Goal: Task Accomplishment & Management: Manage account settings

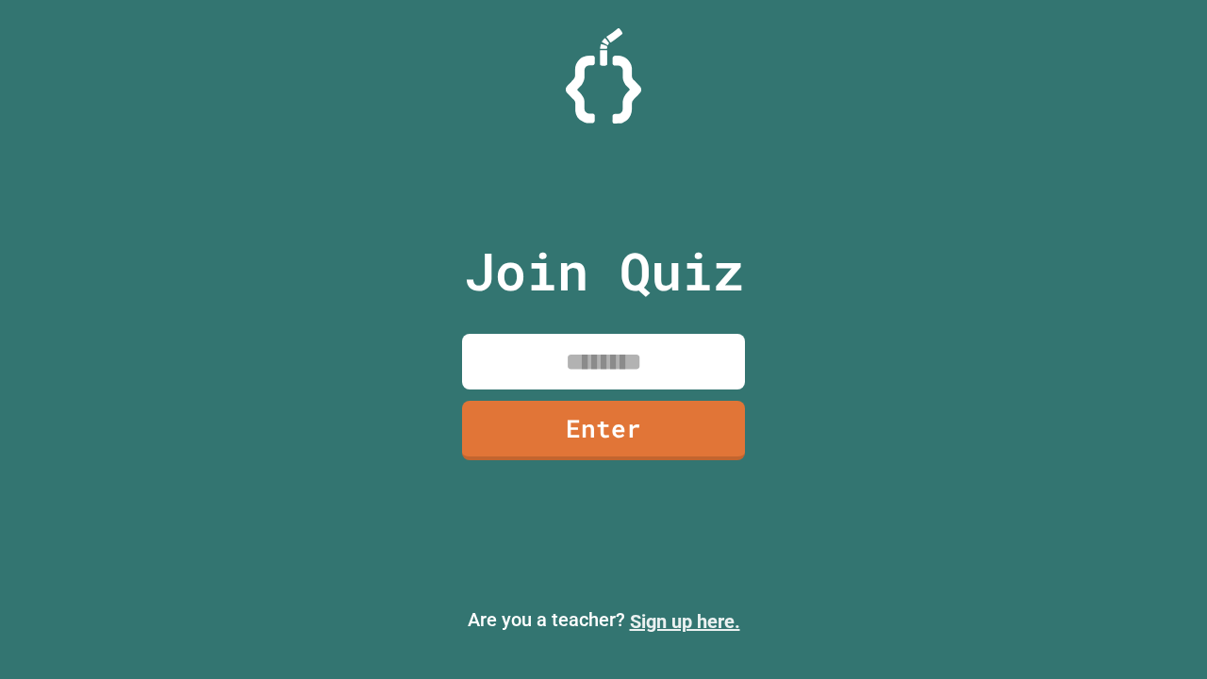
click at [685, 622] on link "Sign up here." at bounding box center [685, 621] width 110 height 23
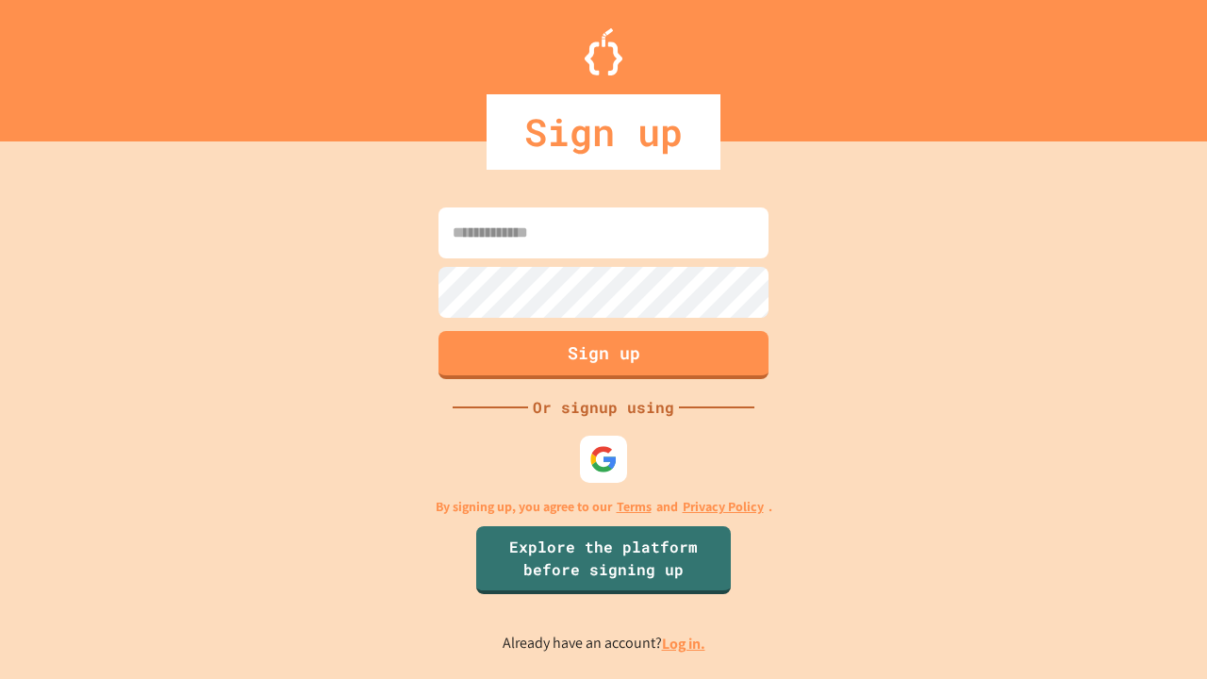
click at [685, 643] on link "Log in." at bounding box center [683, 644] width 43 height 20
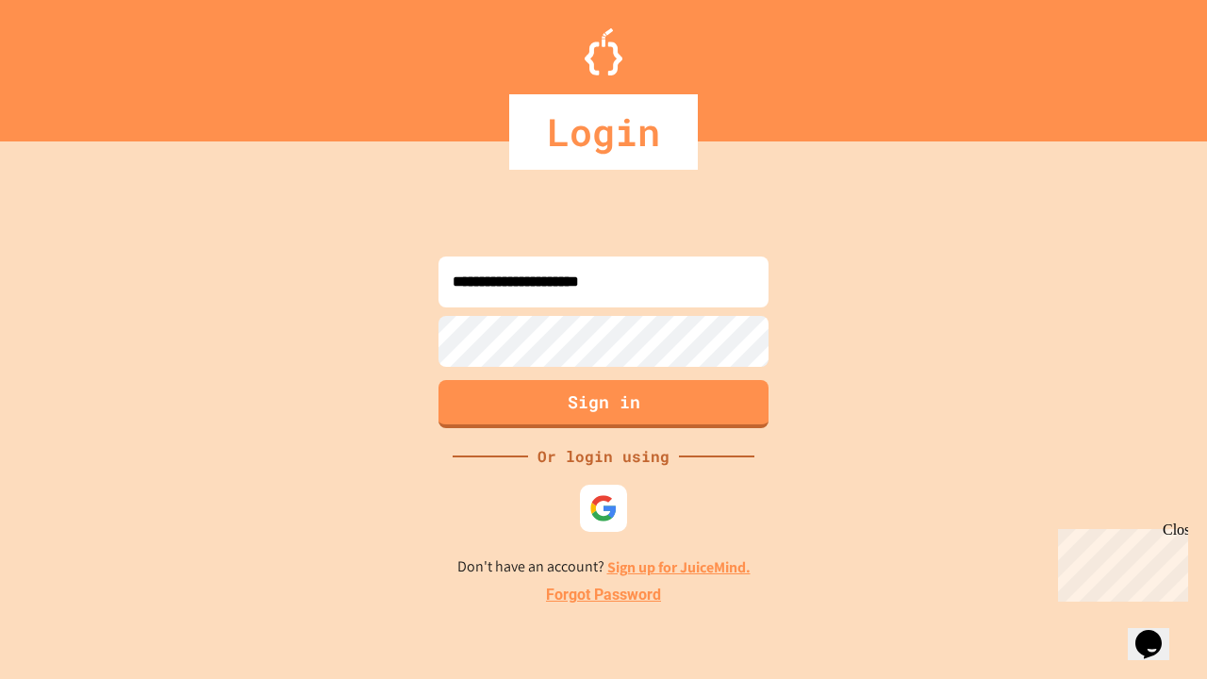
type input "**********"
